Goal: Navigation & Orientation: Find specific page/section

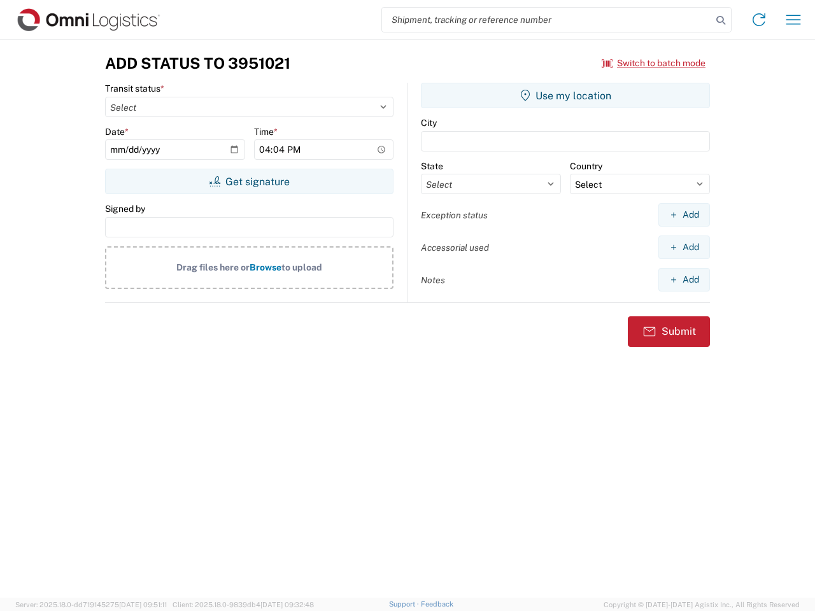
click at [547, 20] on input "search" at bounding box center [547, 20] width 330 height 24
click at [720, 20] on icon at bounding box center [720, 20] width 18 height 18
click at [759, 20] on icon at bounding box center [758, 20] width 20 height 20
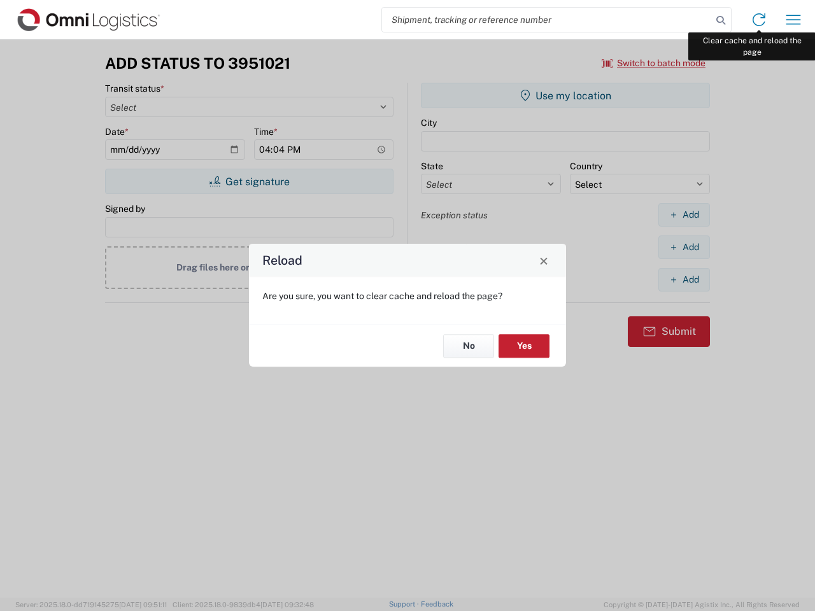
click at [793, 20] on div "Reload Are you sure, you want to clear cache and reload the page? No Yes" at bounding box center [407, 305] width 815 height 611
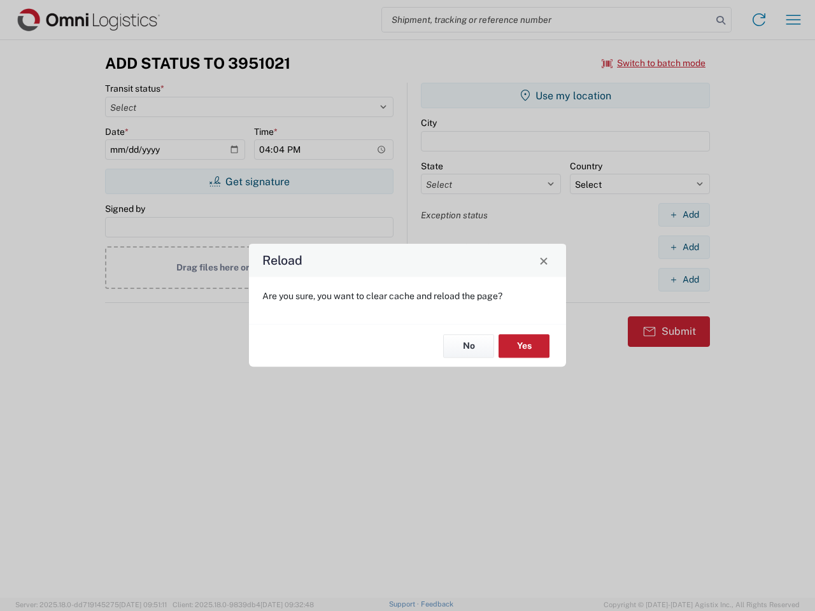
click at [654, 63] on div "Reload Are you sure, you want to clear cache and reload the page? No Yes" at bounding box center [407, 305] width 815 height 611
click at [249, 181] on div "Reload Are you sure, you want to clear cache and reload the page? No Yes" at bounding box center [407, 305] width 815 height 611
click at [565, 95] on div "Reload Are you sure, you want to clear cache and reload the page? No Yes" at bounding box center [407, 305] width 815 height 611
click at [683, 214] on div "Reload Are you sure, you want to clear cache and reload the page? No Yes" at bounding box center [407, 305] width 815 height 611
click at [683, 247] on div "Reload Are you sure, you want to clear cache and reload the page? No Yes" at bounding box center [407, 305] width 815 height 611
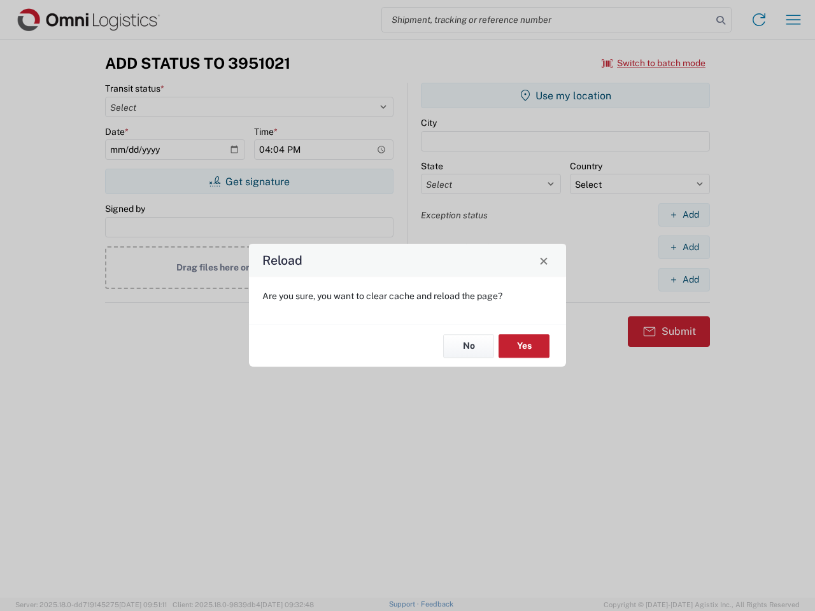
click at [683, 279] on div "Reload Are you sure, you want to clear cache and reload the page? No Yes" at bounding box center [407, 305] width 815 height 611
